Goal: Browse casually

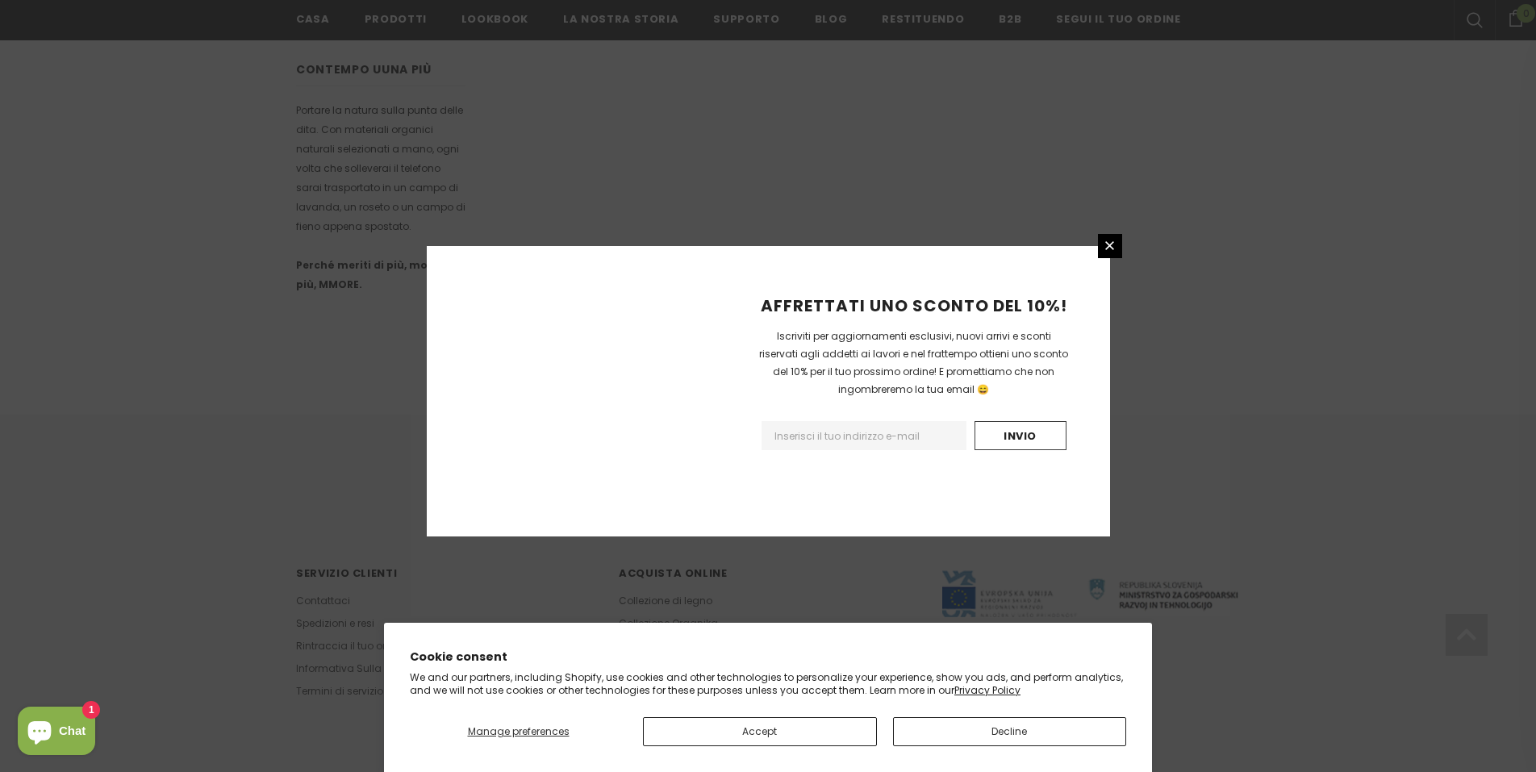
scroll to position [882, 0]
